Goal: Feedback & Contribution: Submit feedback/report problem

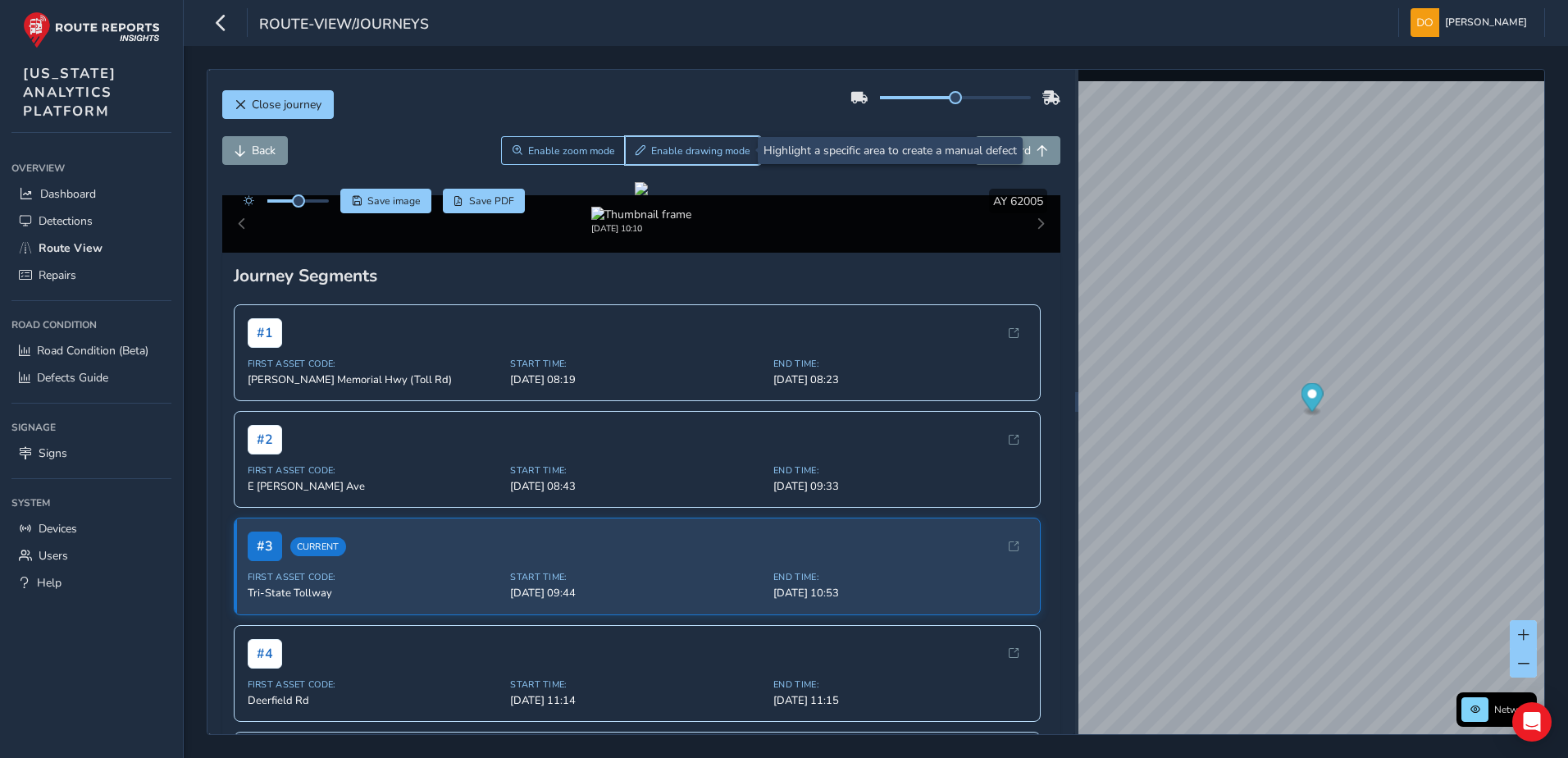
click at [661, 151] on span "Enable drawing mode" at bounding box center [700, 151] width 100 height 13
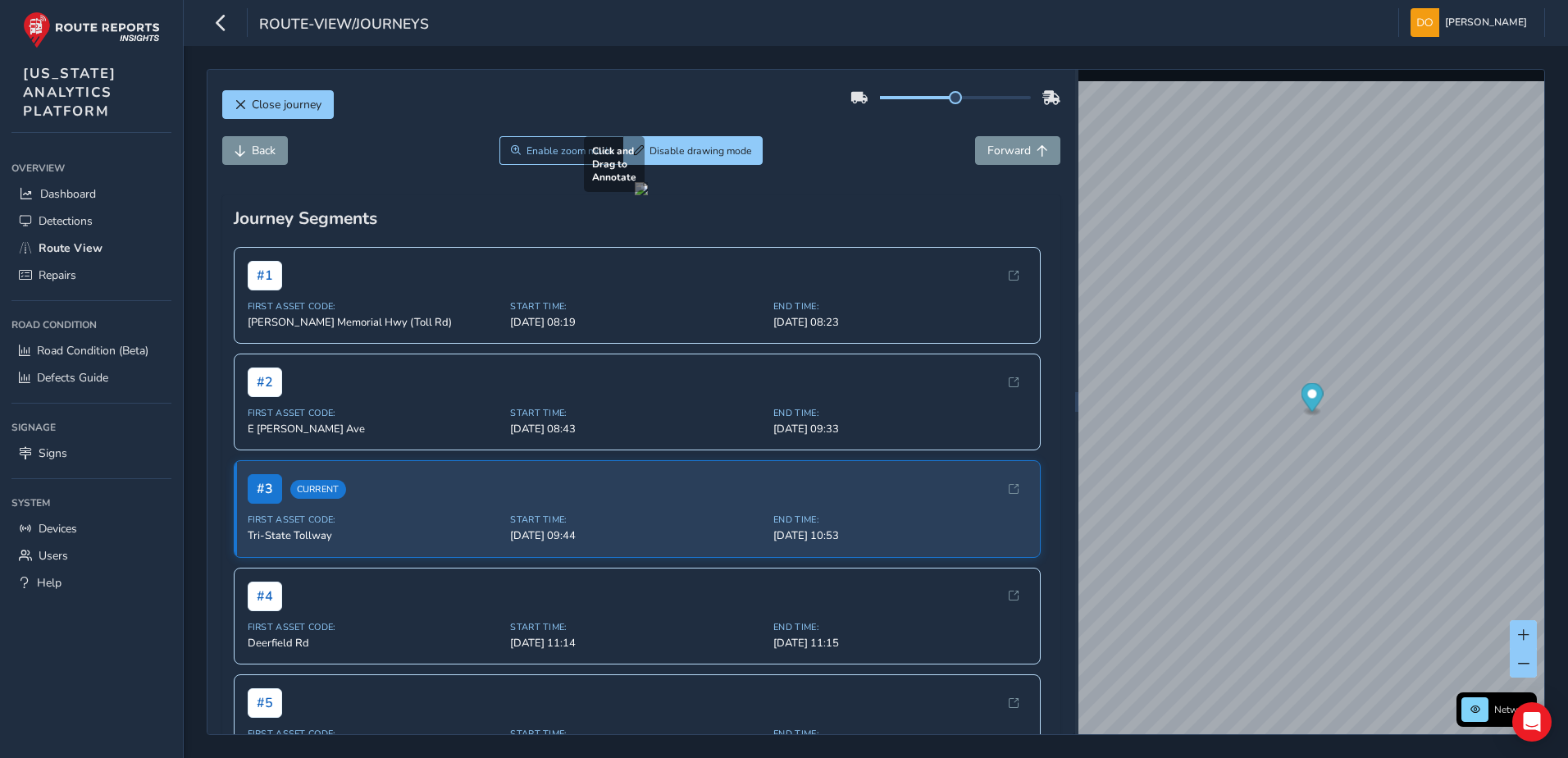
drag, startPoint x: 638, startPoint y: 304, endPoint x: 990, endPoint y: 422, distance: 371.3
click at [648, 195] on div at bounding box center [641, 188] width 13 height 13
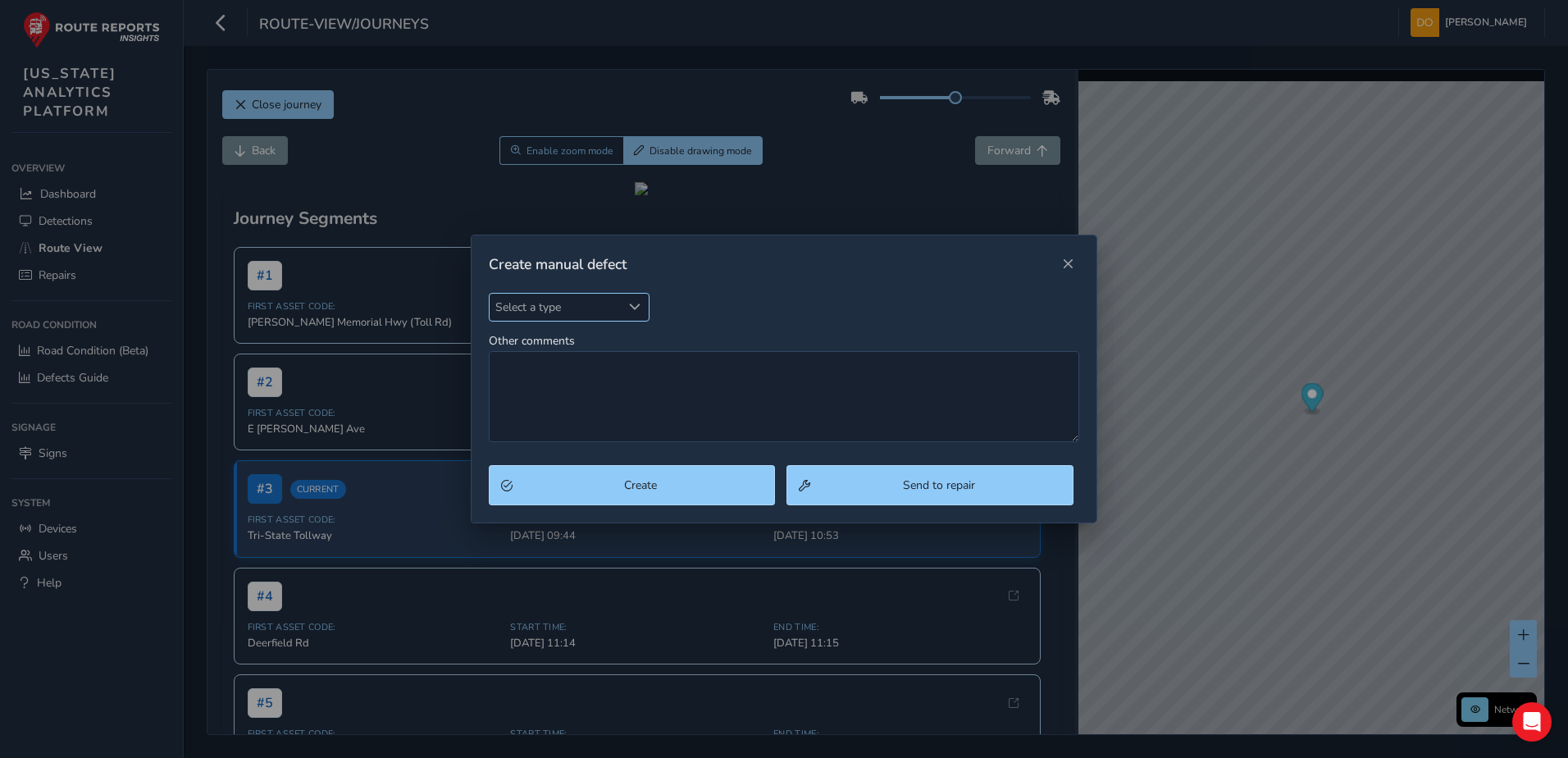
click at [633, 299] on div "Select a type" at bounding box center [634, 307] width 27 height 27
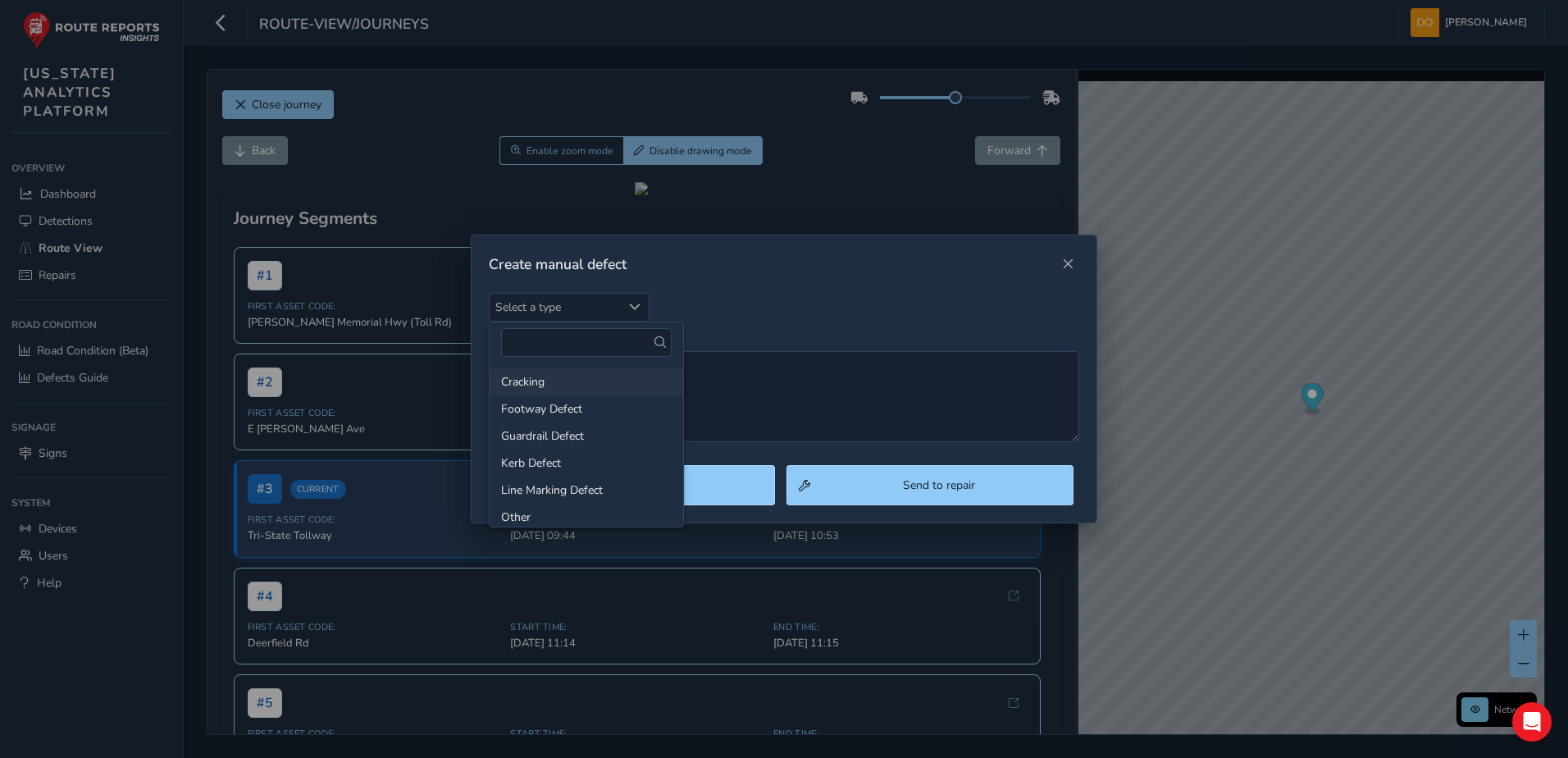
click at [549, 391] on li "Cracking" at bounding box center [586, 381] width 193 height 27
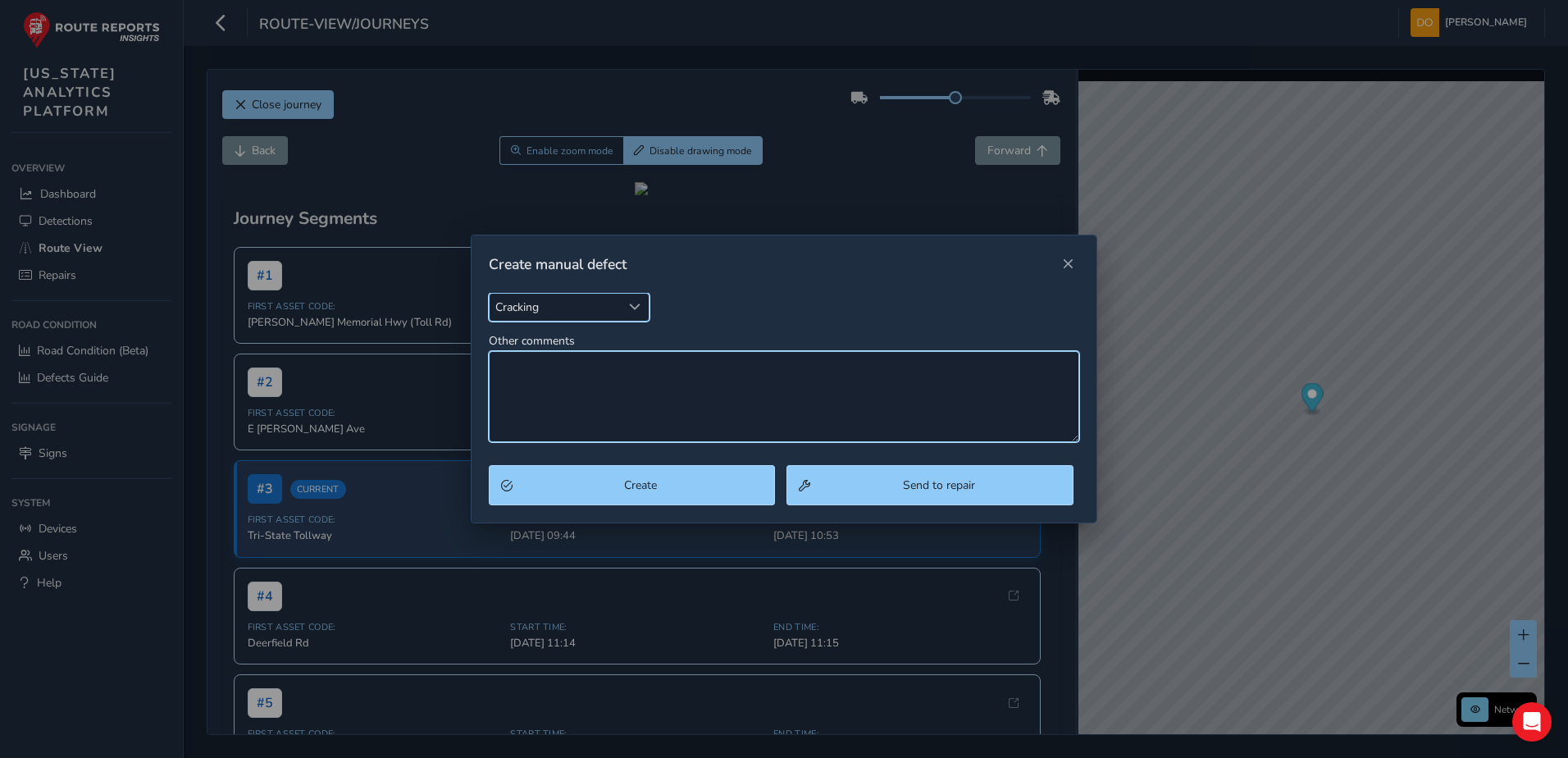
click at [644, 365] on textarea "Other comments" at bounding box center [784, 396] width 591 height 91
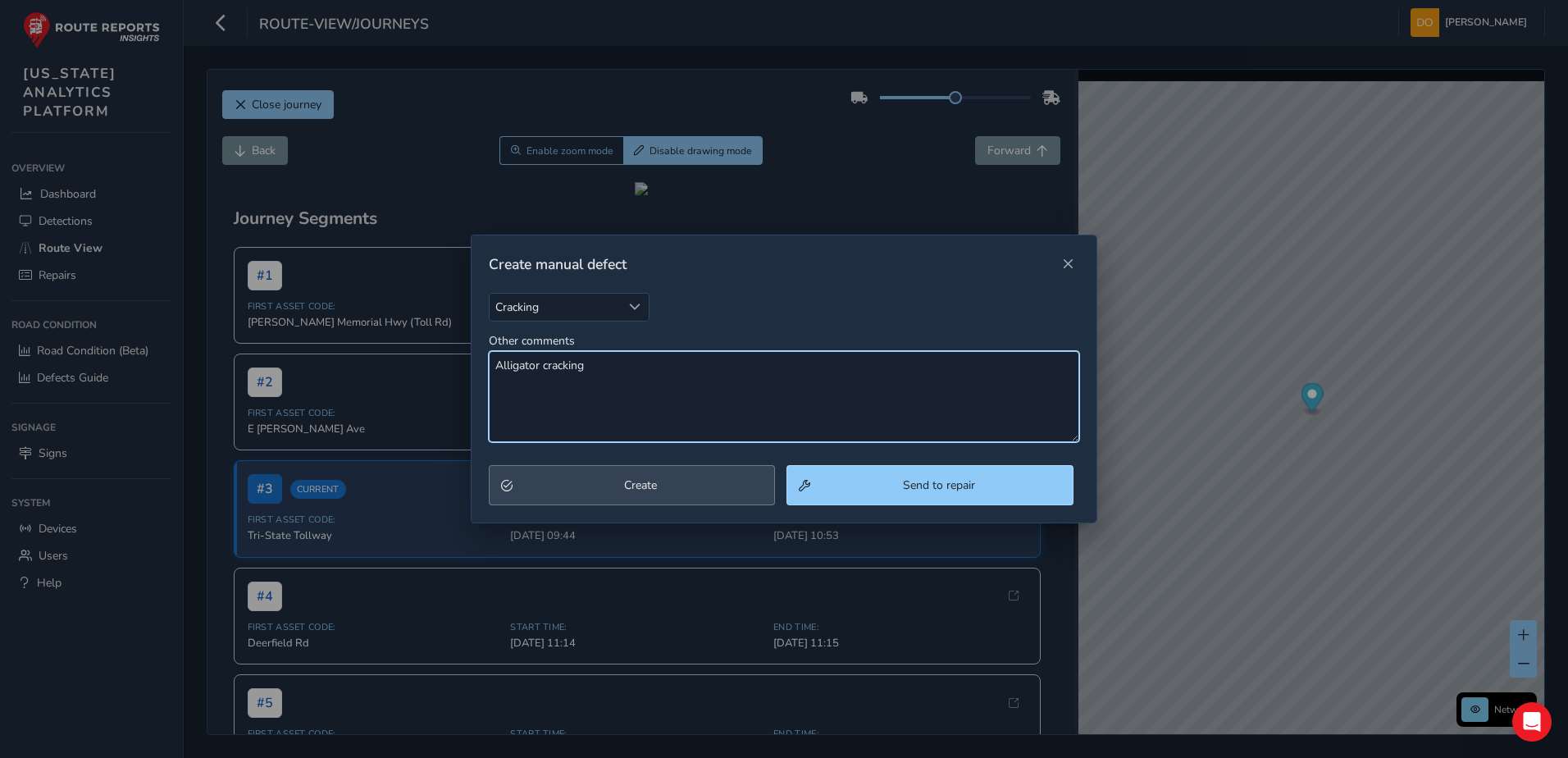
type textarea "Alligator cracking"
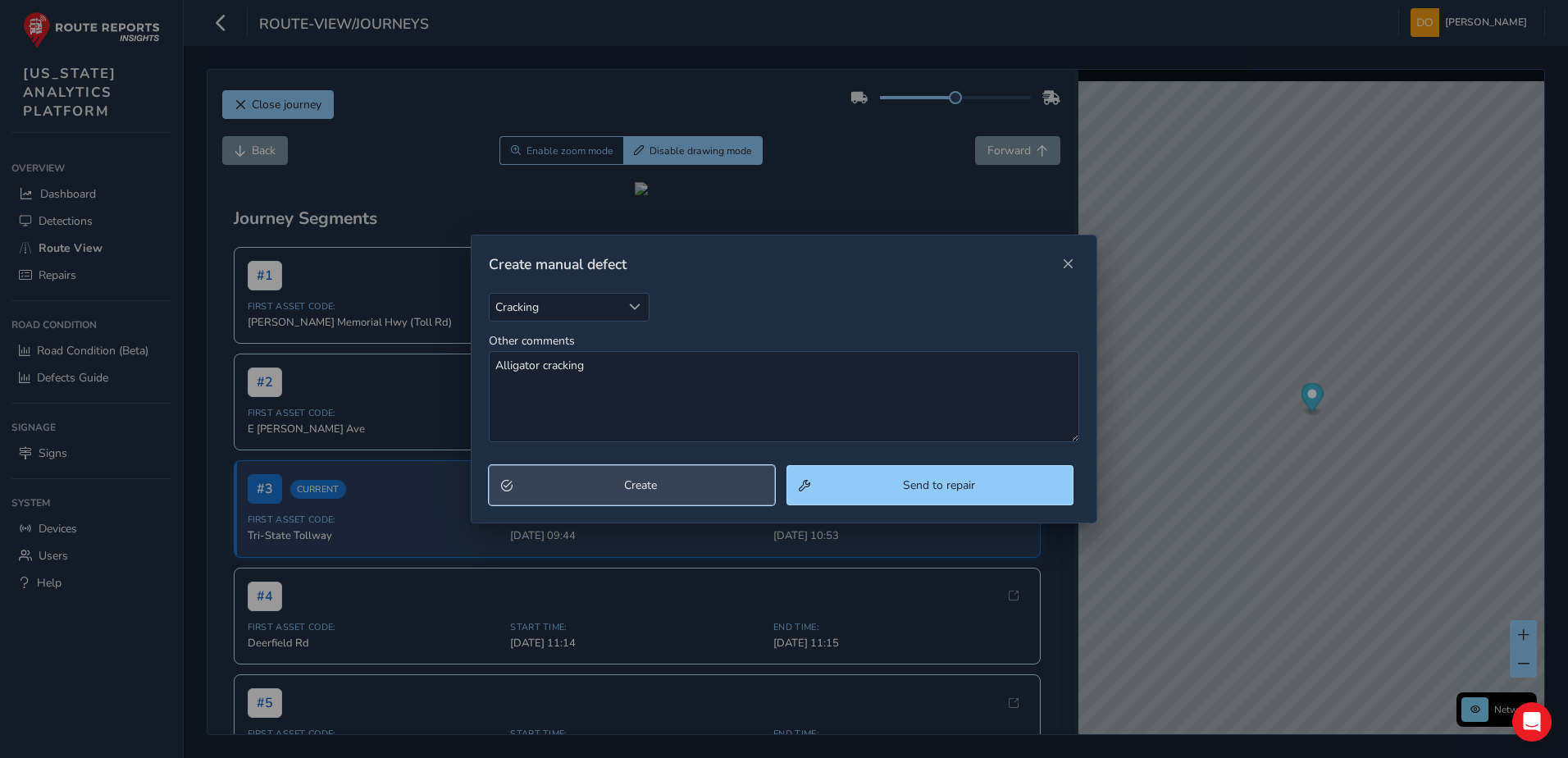
click at [671, 497] on button "Create" at bounding box center [632, 485] width 287 height 40
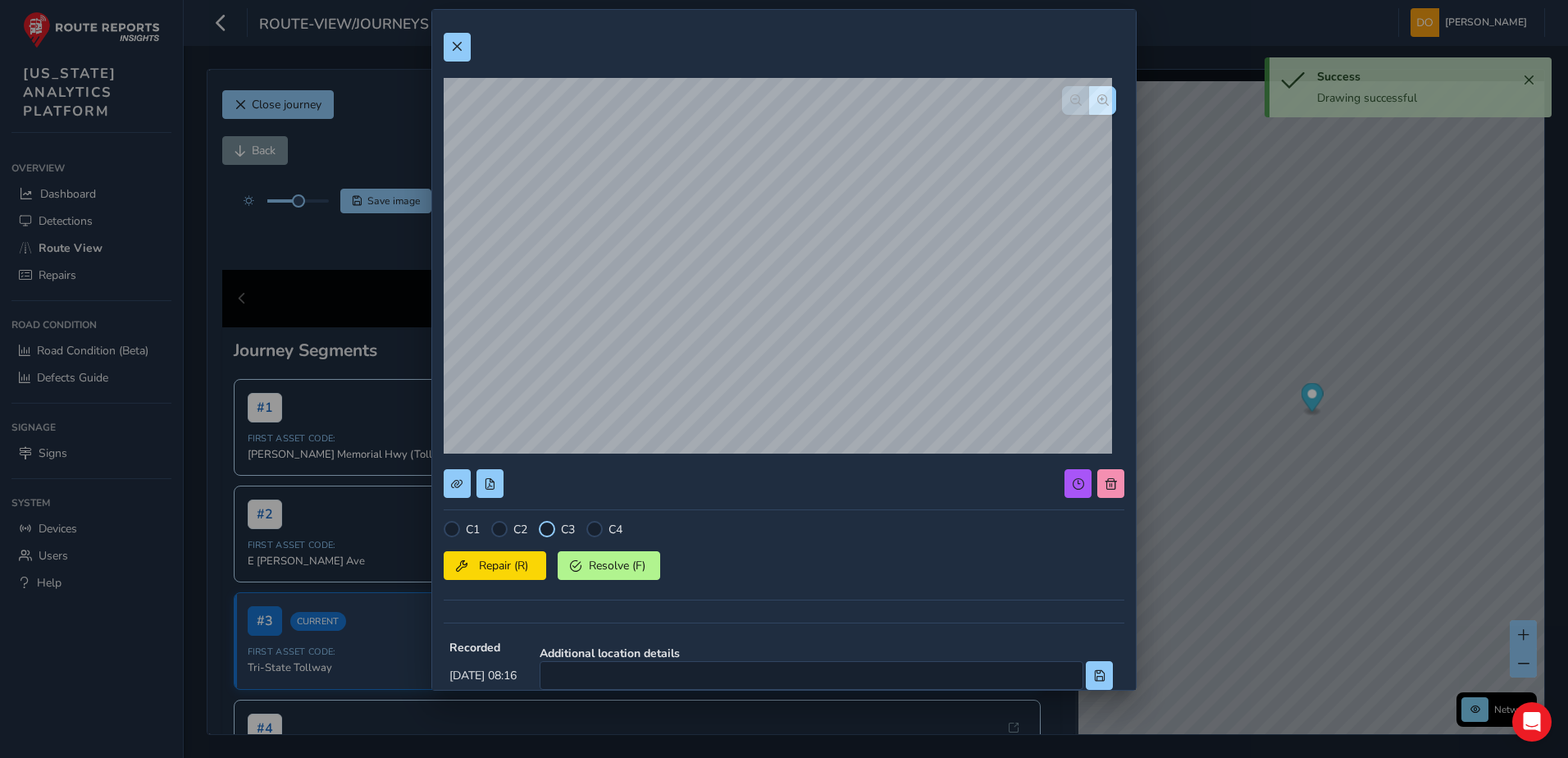
click at [550, 533] on div at bounding box center [547, 528] width 16 height 16
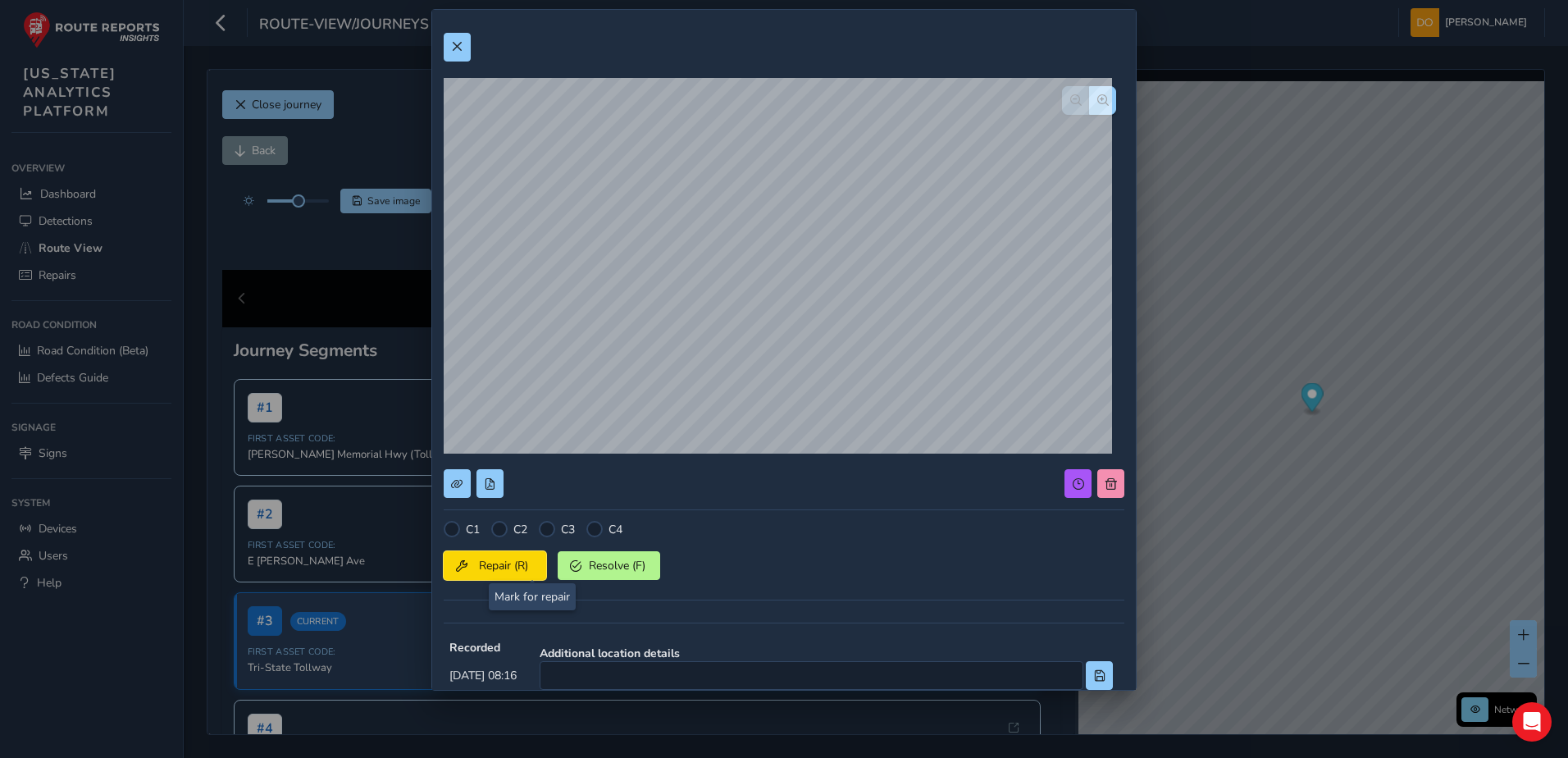
click at [528, 562] on span "Repair (R)" at bounding box center [503, 566] width 61 height 16
click at [464, 54] on button at bounding box center [457, 47] width 27 height 29
